Goal: Contribute content

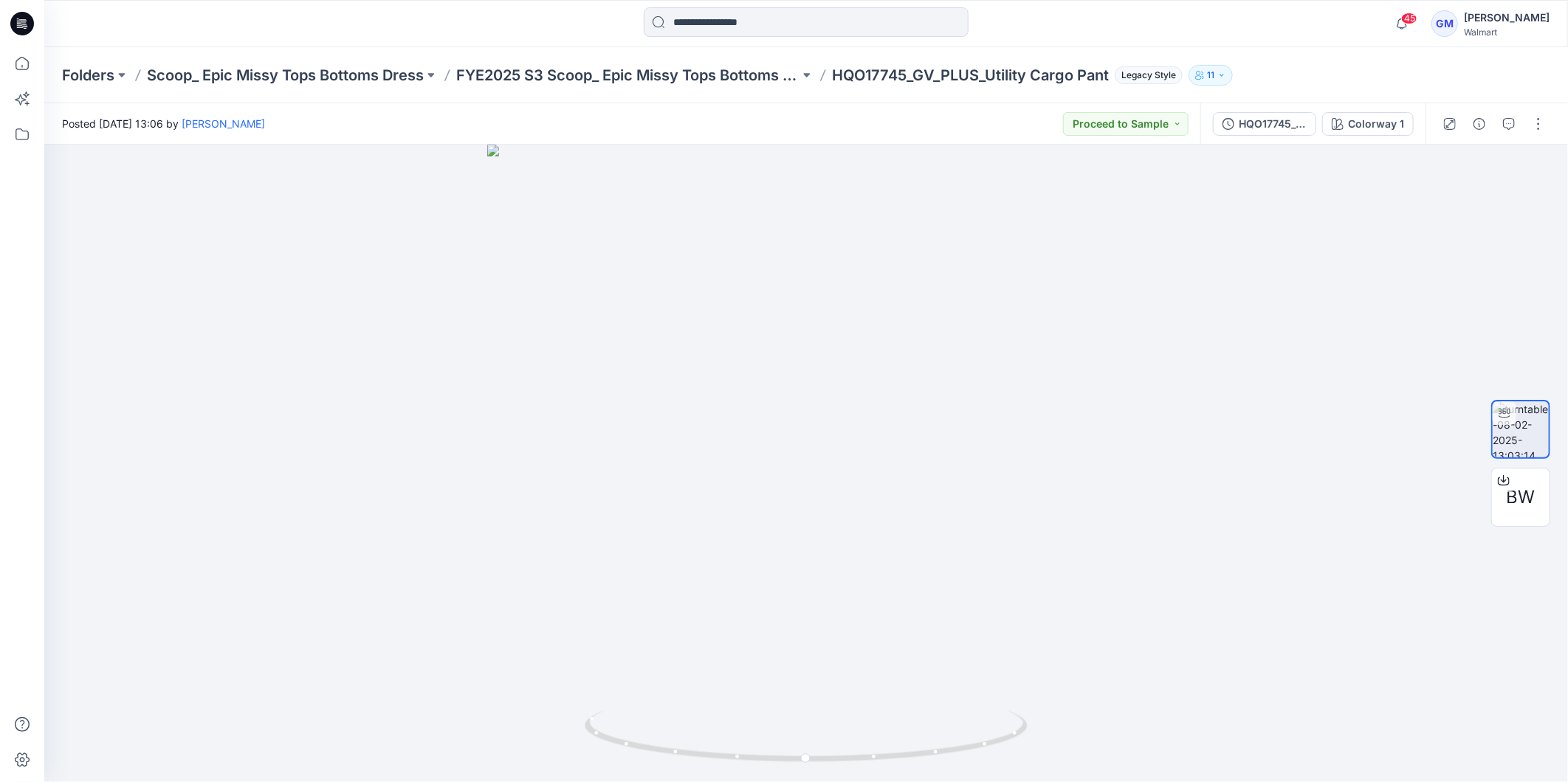
drag, startPoint x: 28, startPoint y: 25, endPoint x: 47, endPoint y: 25, distance: 19.0
click at [28, 25] on icon at bounding box center [22, 24] width 24 height 24
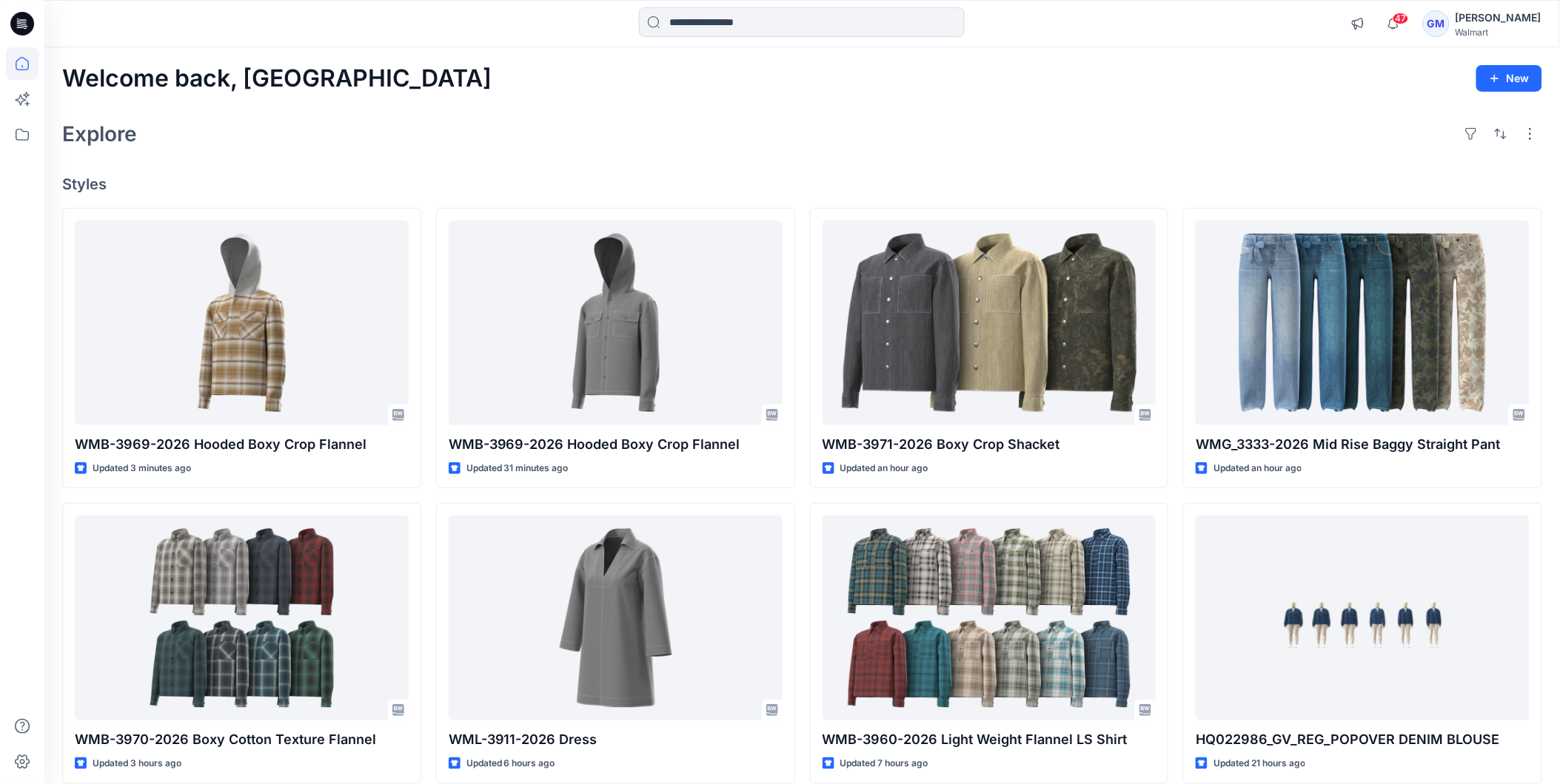
click at [14, 24] on icon at bounding box center [22, 24] width 24 height 24
click at [17, 27] on icon at bounding box center [22, 24] width 24 height 24
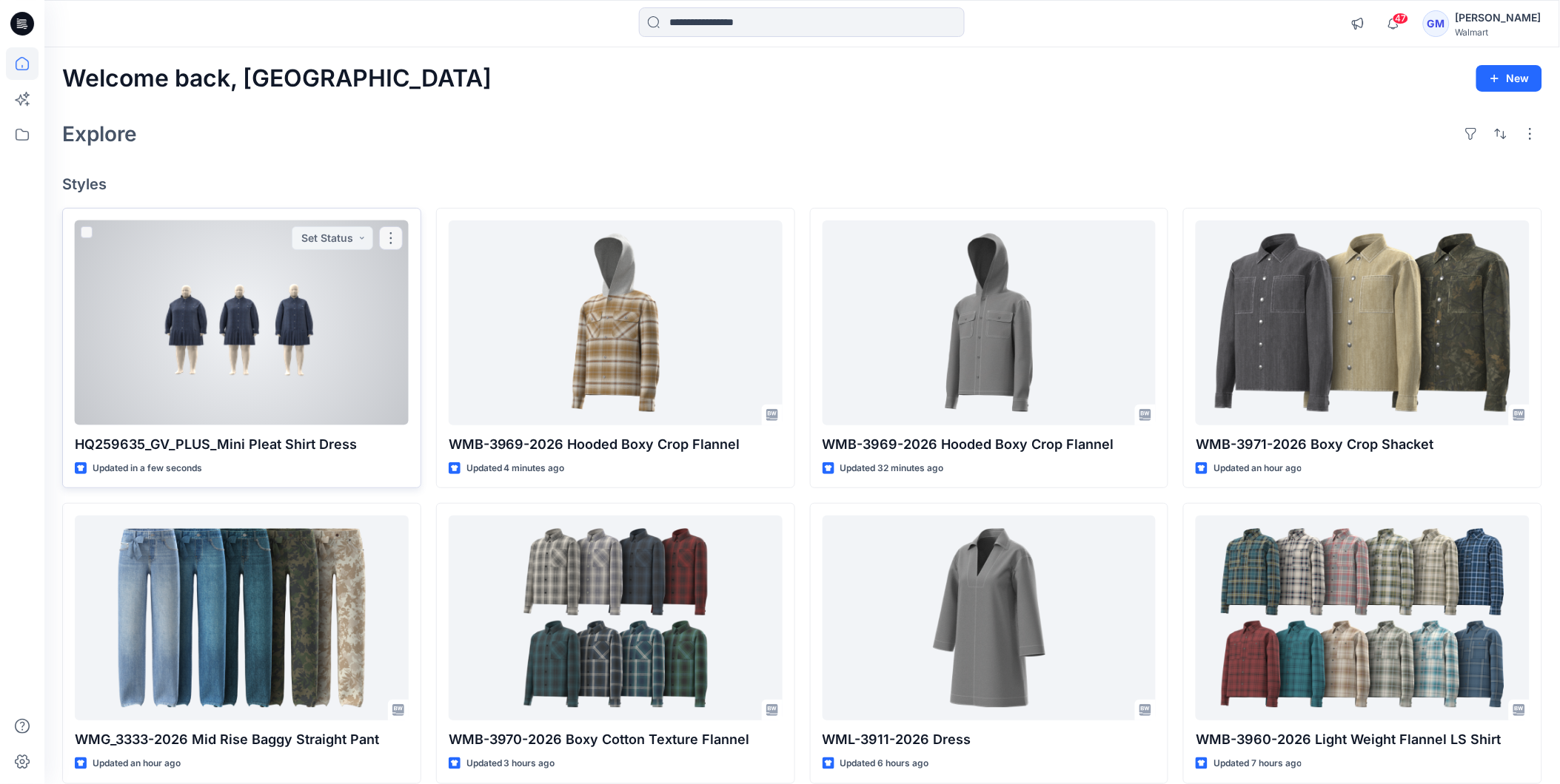
click at [266, 317] on div at bounding box center [241, 323] width 334 height 205
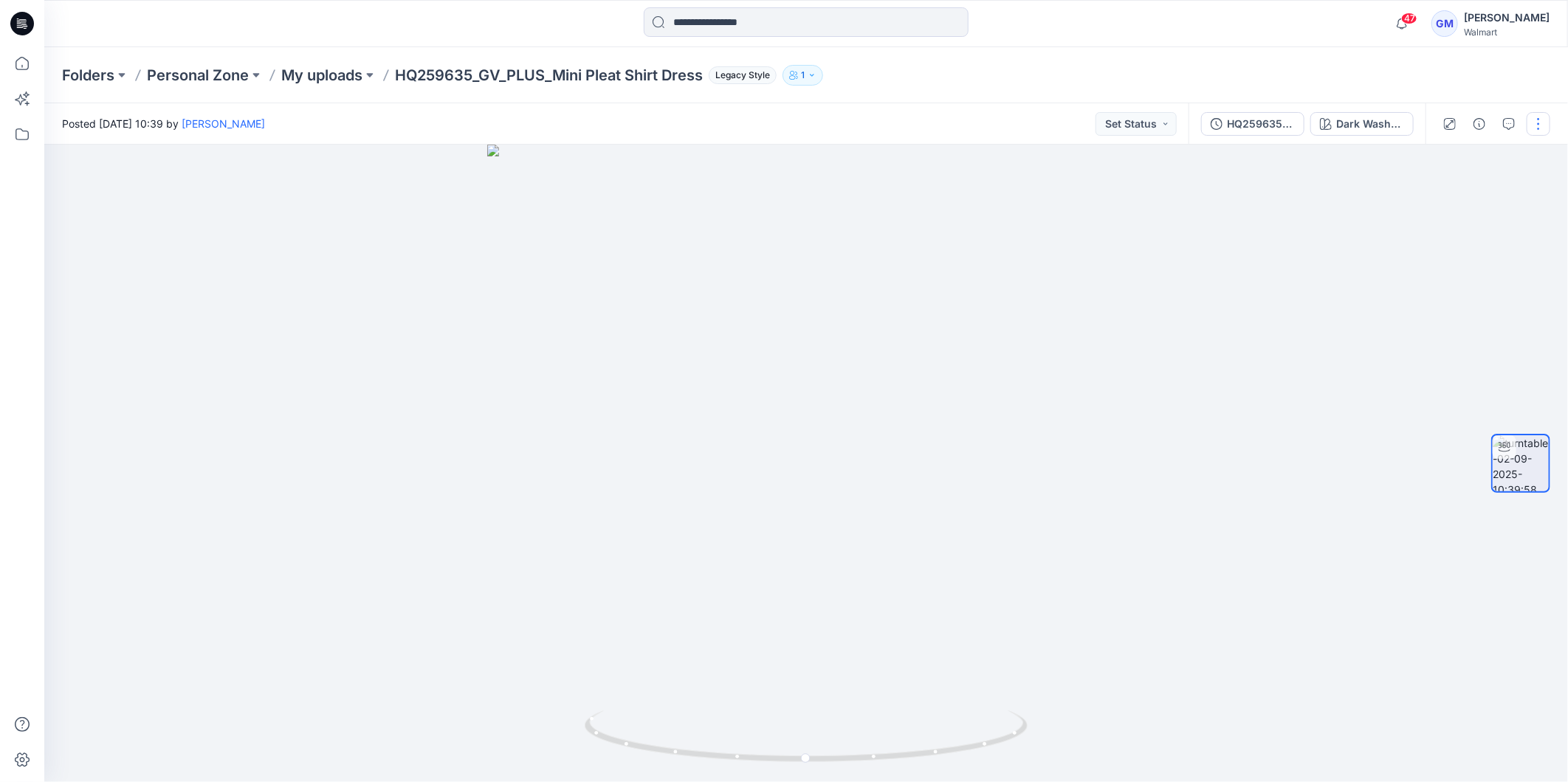
click at [1540, 130] on button "button" at bounding box center [1539, 124] width 24 height 24
click at [1463, 162] on button "Edit" at bounding box center [1477, 158] width 136 height 27
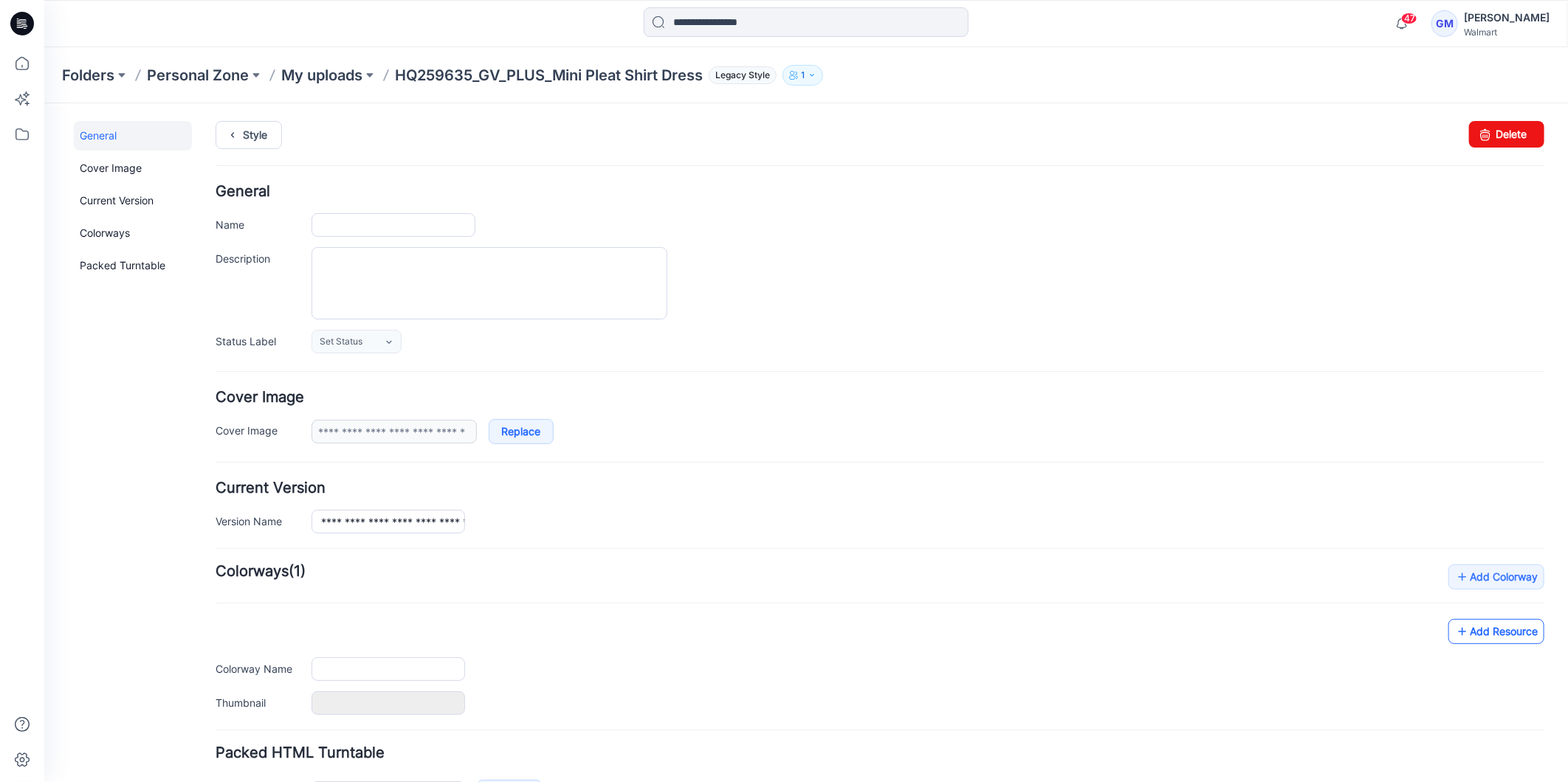
type input "**********"
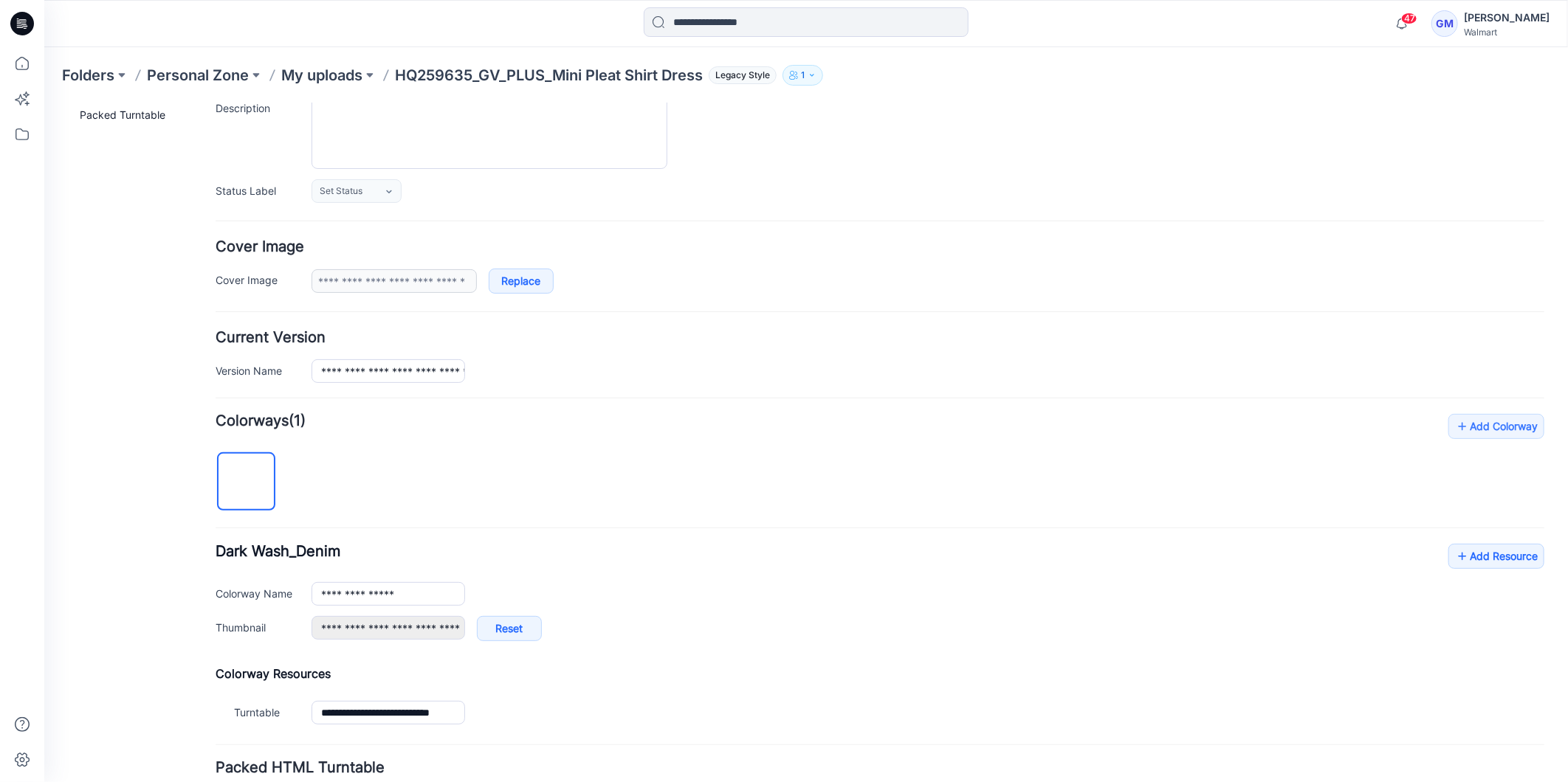
scroll to position [270, 0]
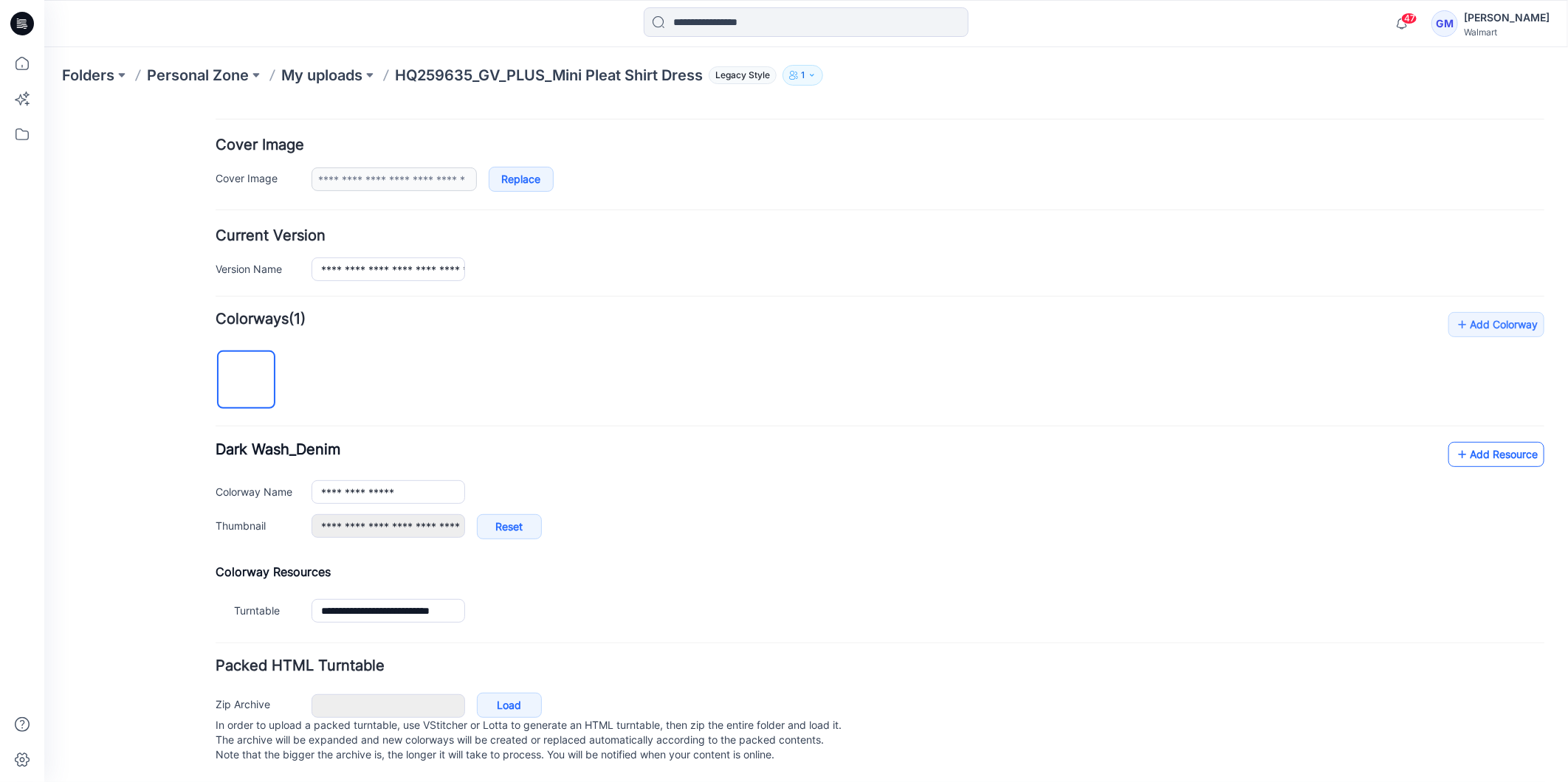
click at [1454, 442] on icon at bounding box center [1461, 454] width 15 height 24
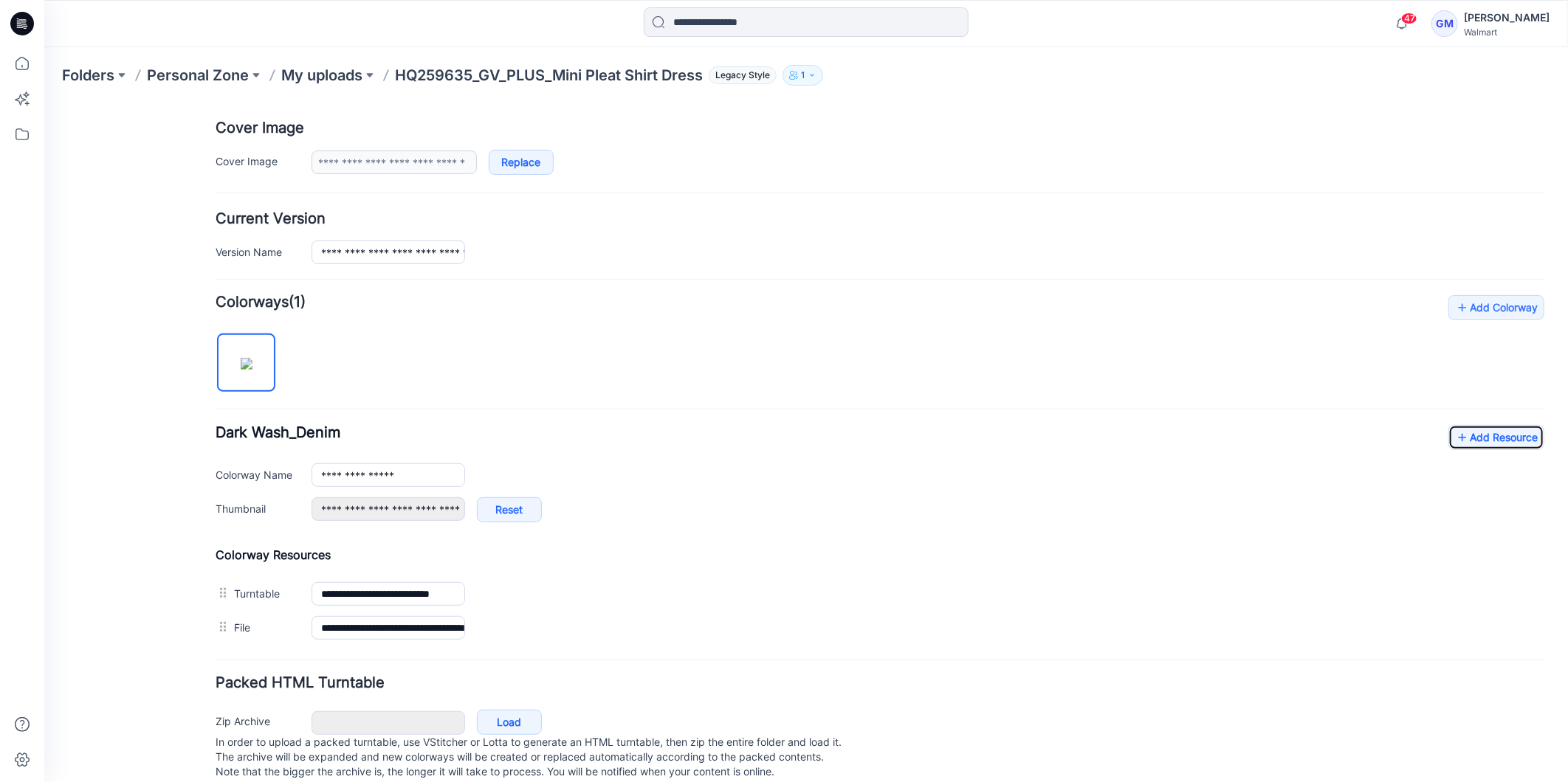
scroll to position [0, 0]
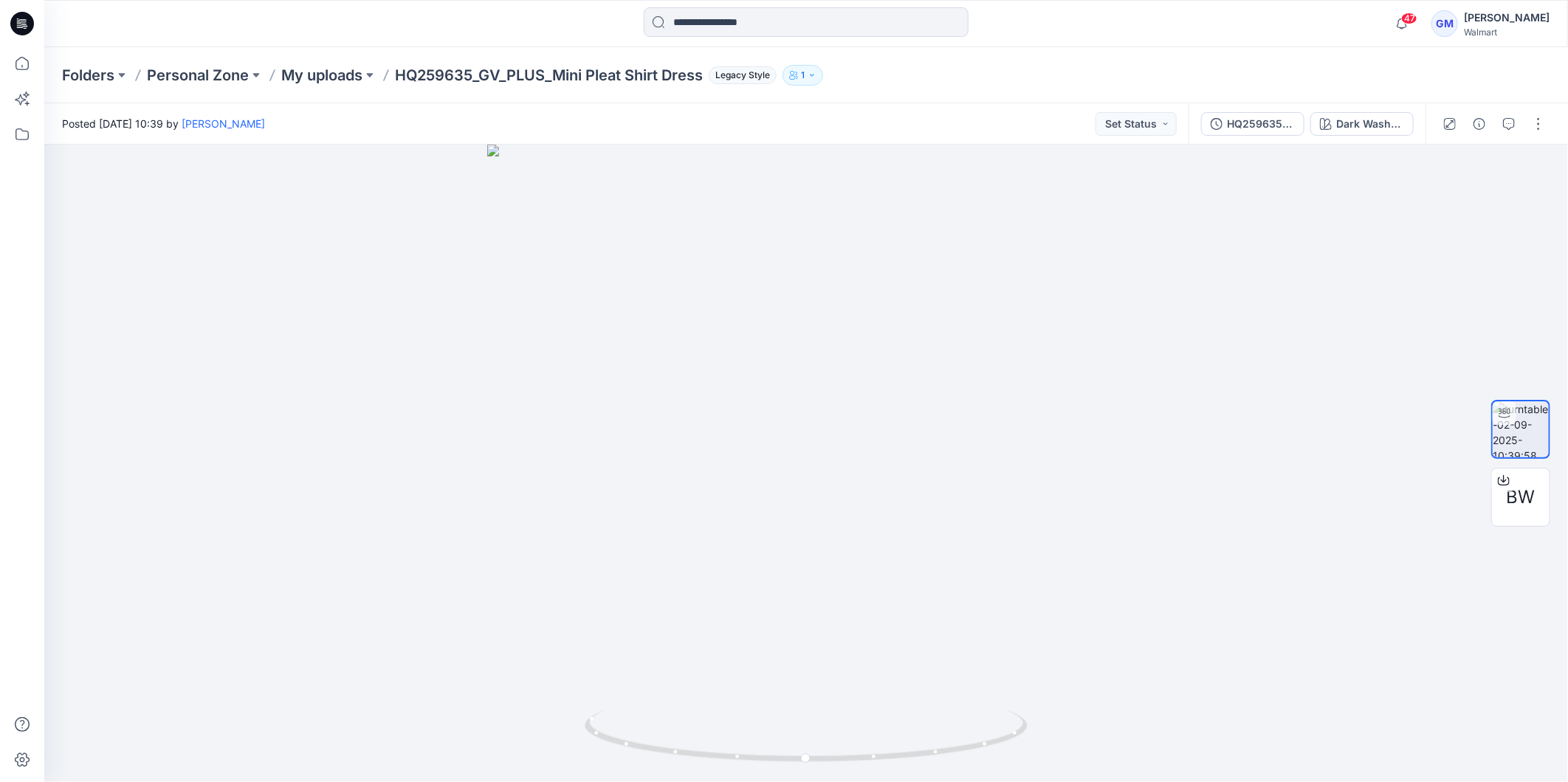
click at [22, 22] on icon at bounding box center [23, 21] width 7 height 1
